Goal: Task Accomplishment & Management: Manage account settings

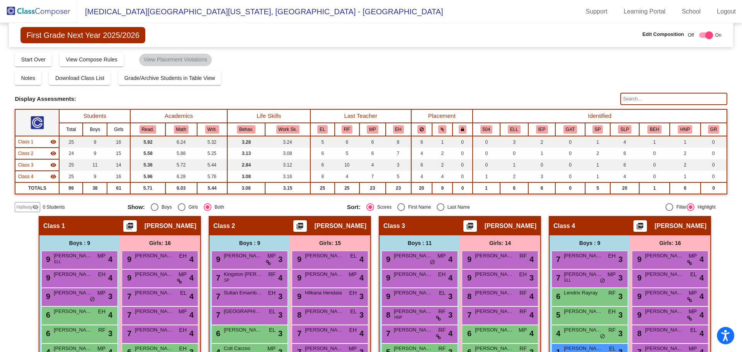
click at [52, 14] on img at bounding box center [38, 11] width 77 height 23
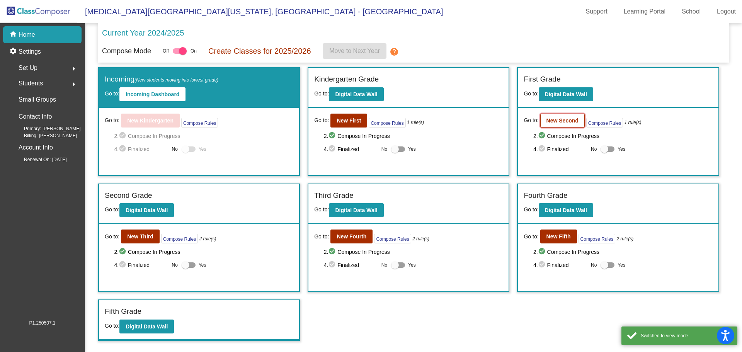
click at [571, 120] on b "New Second" at bounding box center [562, 120] width 32 height 6
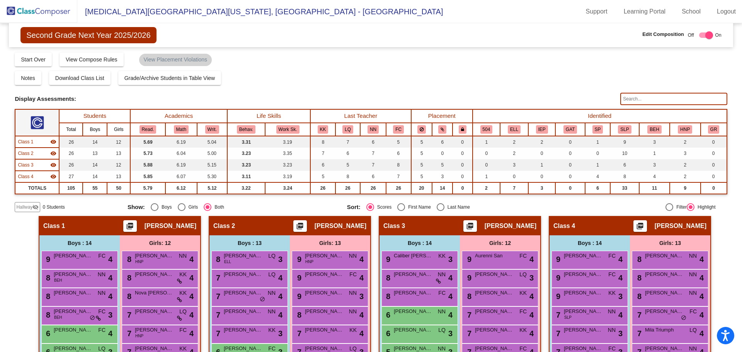
click at [644, 97] on input "text" at bounding box center [673, 99] width 107 height 12
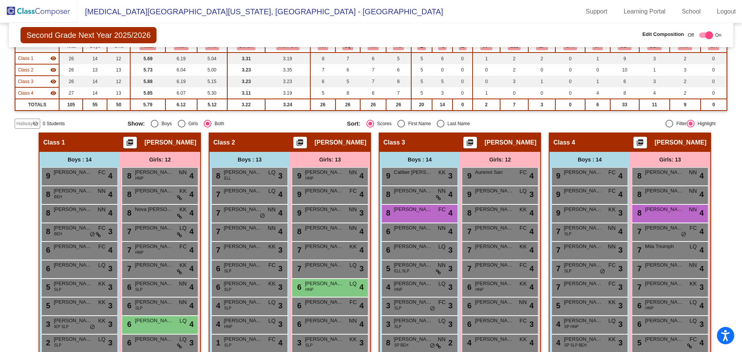
scroll to position [171, 0]
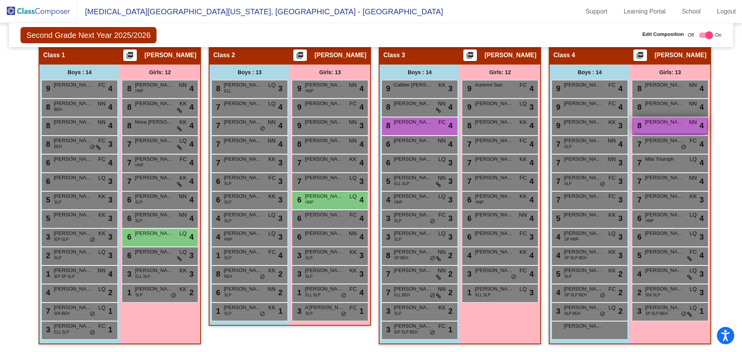
type input "che"
click at [686, 126] on div "8 [PERSON_NAME] NN lock do_not_disturb_alt 4" at bounding box center [670, 125] width 74 height 16
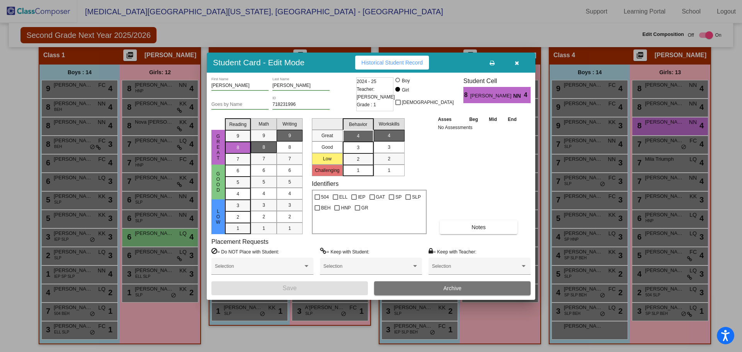
click at [419, 289] on button "Archive" at bounding box center [452, 288] width 156 height 14
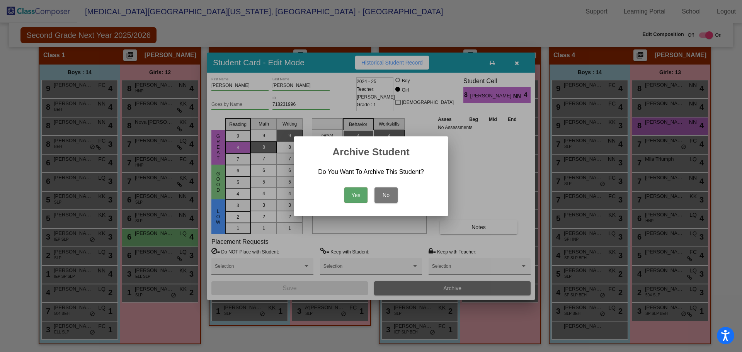
click at [363, 193] on button "Yes" at bounding box center [355, 194] width 23 height 15
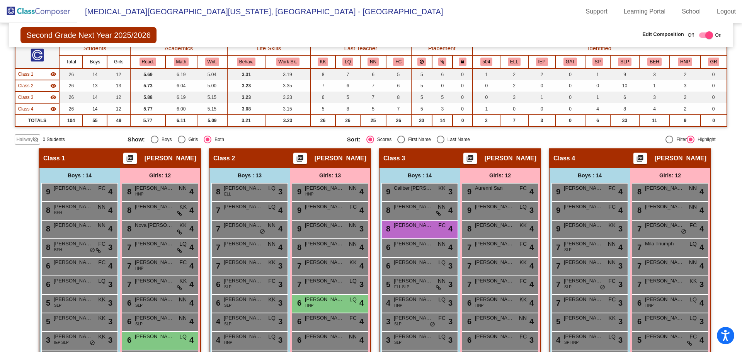
scroll to position [0, 0]
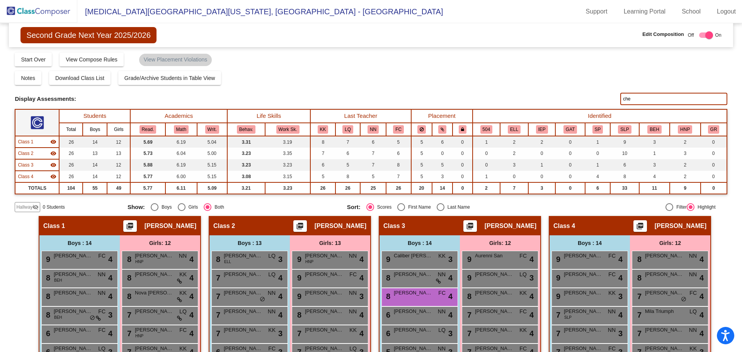
click at [58, 8] on img at bounding box center [38, 11] width 77 height 23
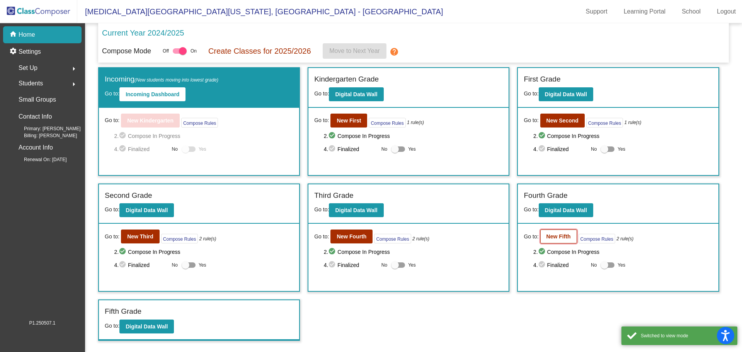
click at [558, 237] on b "New Fifth" at bounding box center [558, 236] width 24 height 6
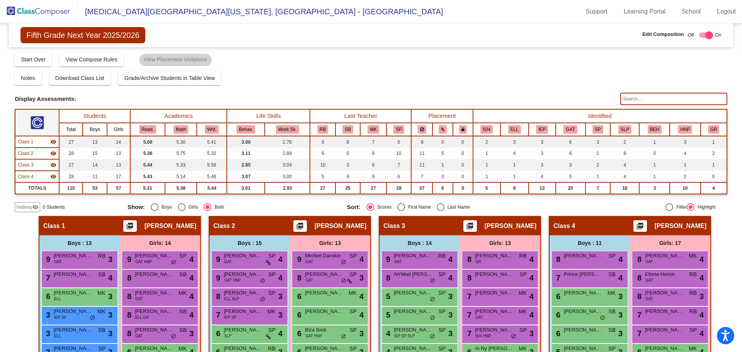
click at [649, 102] on input "text" at bounding box center [673, 99] width 107 height 12
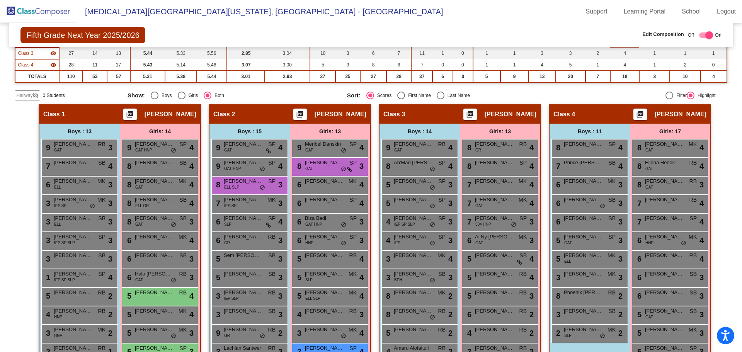
scroll to position [155, 0]
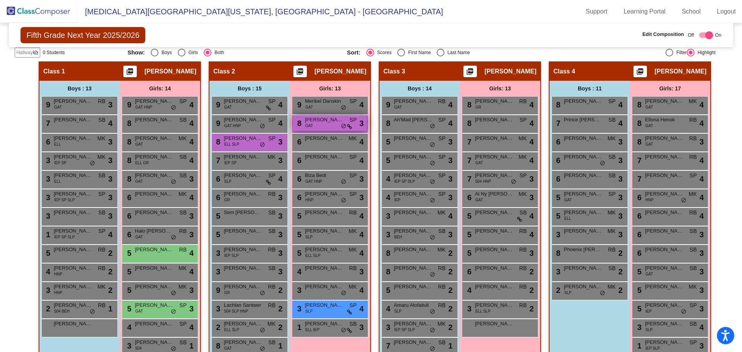
type input "man"
click at [325, 122] on span "[PERSON_NAME]" at bounding box center [324, 120] width 39 height 8
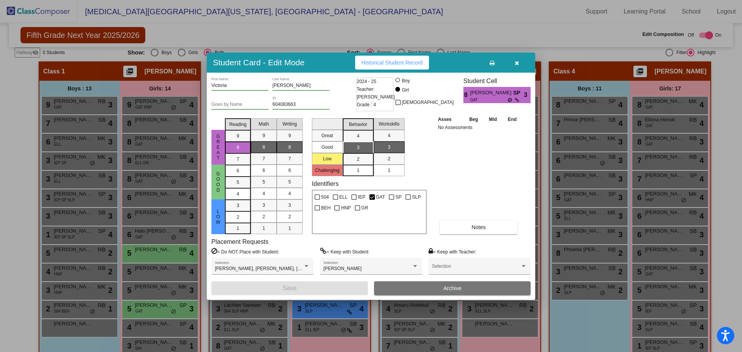
click at [420, 289] on button "Archive" at bounding box center [452, 288] width 156 height 14
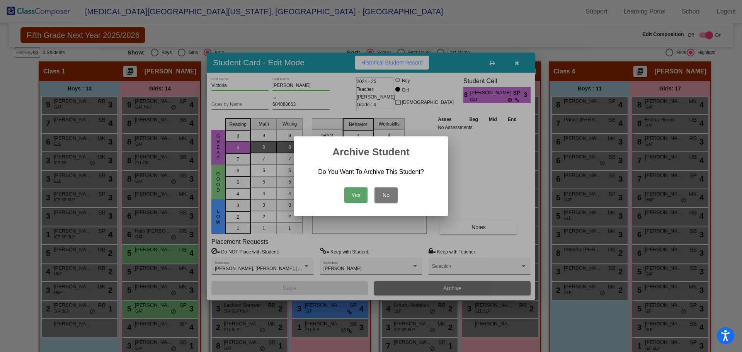
click at [362, 191] on button "Yes" at bounding box center [355, 194] width 23 height 15
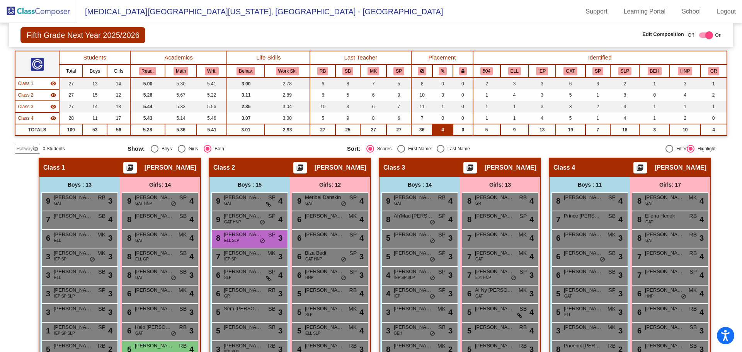
scroll to position [0, 0]
